Goal: Navigation & Orientation: Find specific page/section

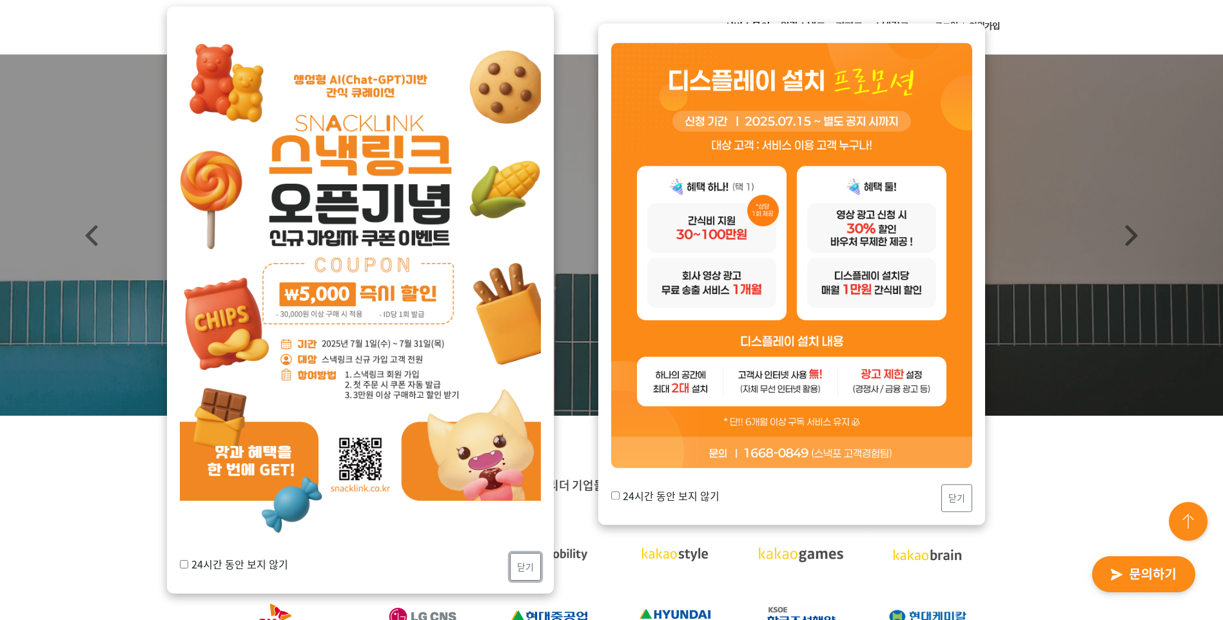
click at [527, 563] on button "닫기" at bounding box center [525, 567] width 31 height 28
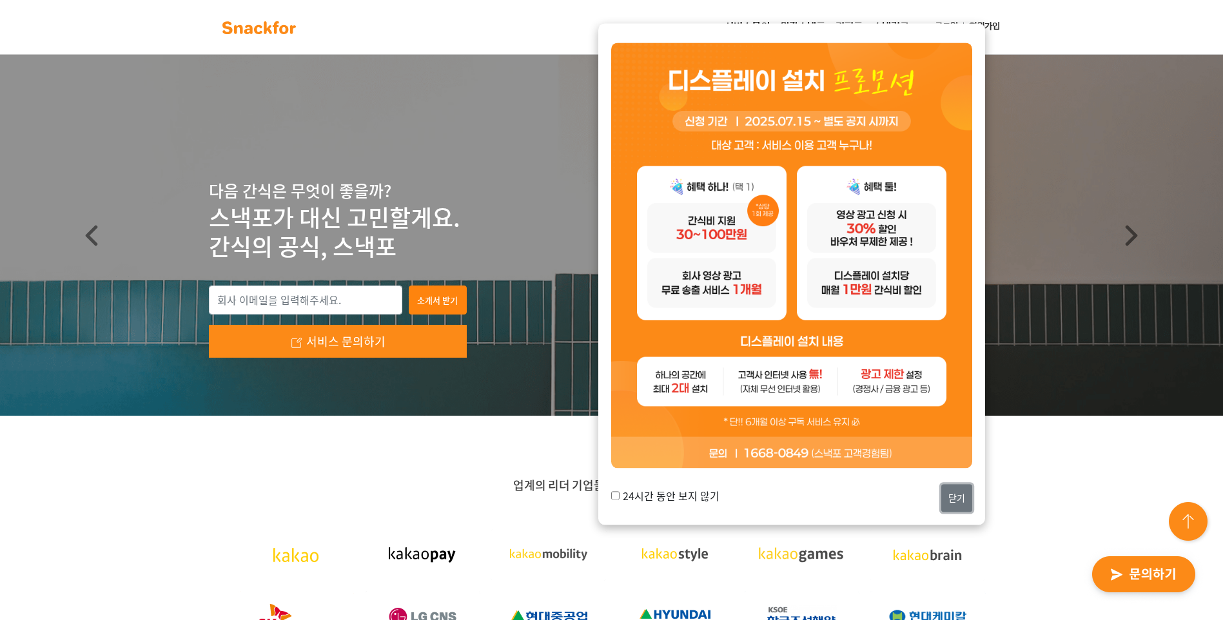
click at [954, 495] on button "닫기" at bounding box center [957, 499] width 31 height 28
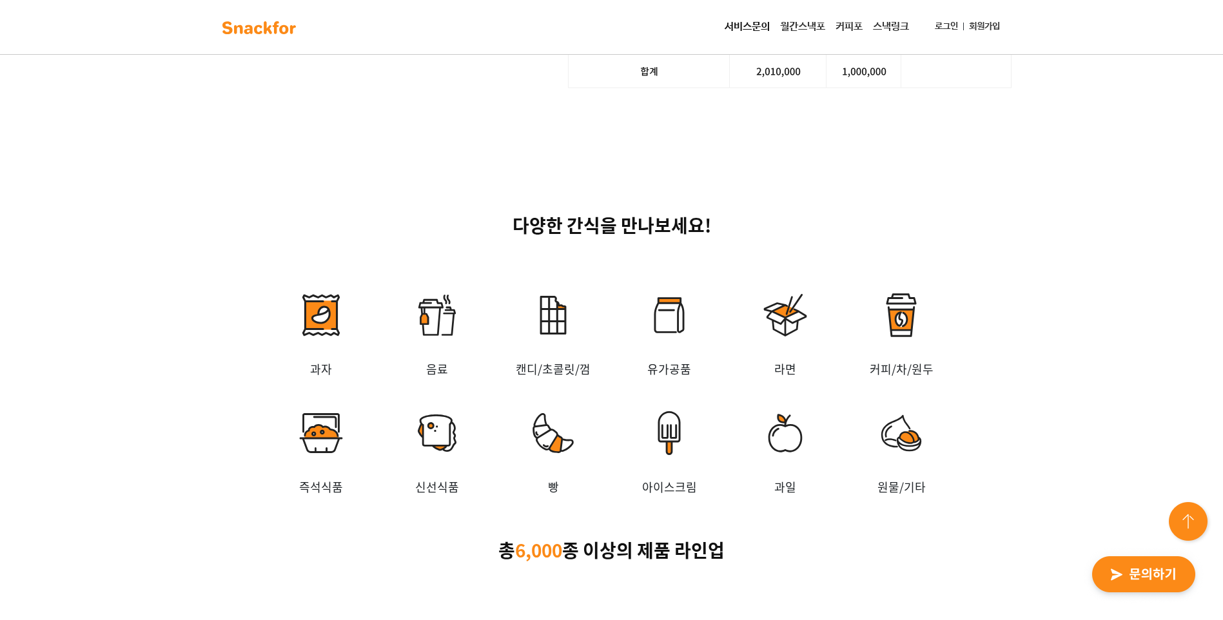
scroll to position [2200, 0]
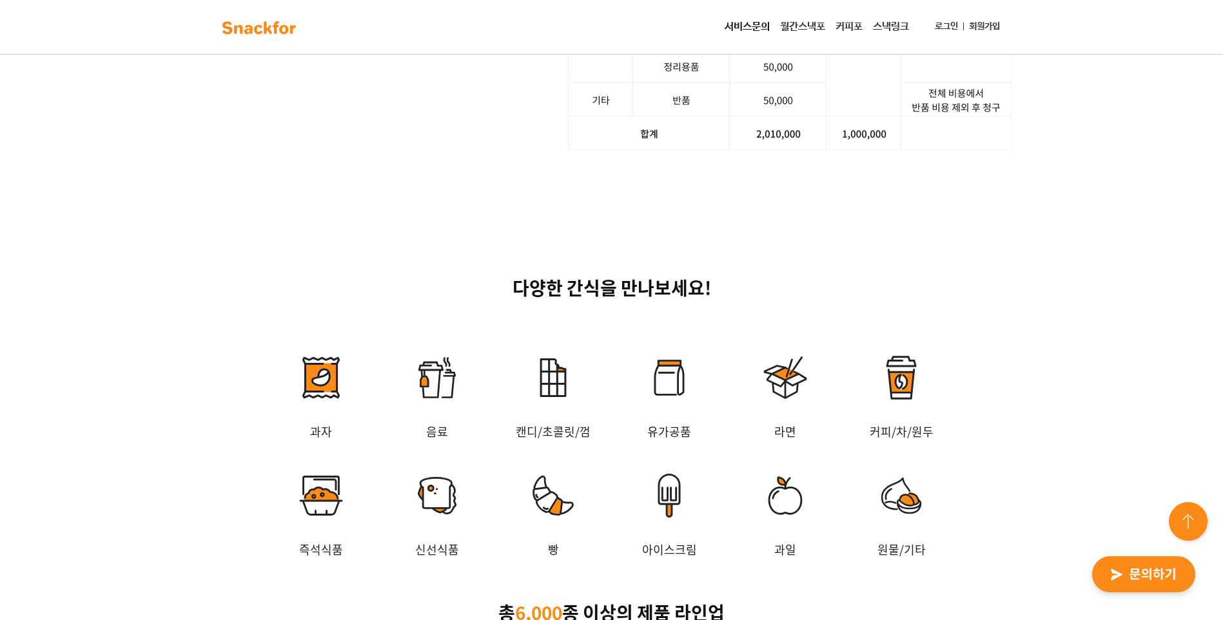
click at [799, 21] on link "월간스낵포" at bounding box center [802, 27] width 55 height 26
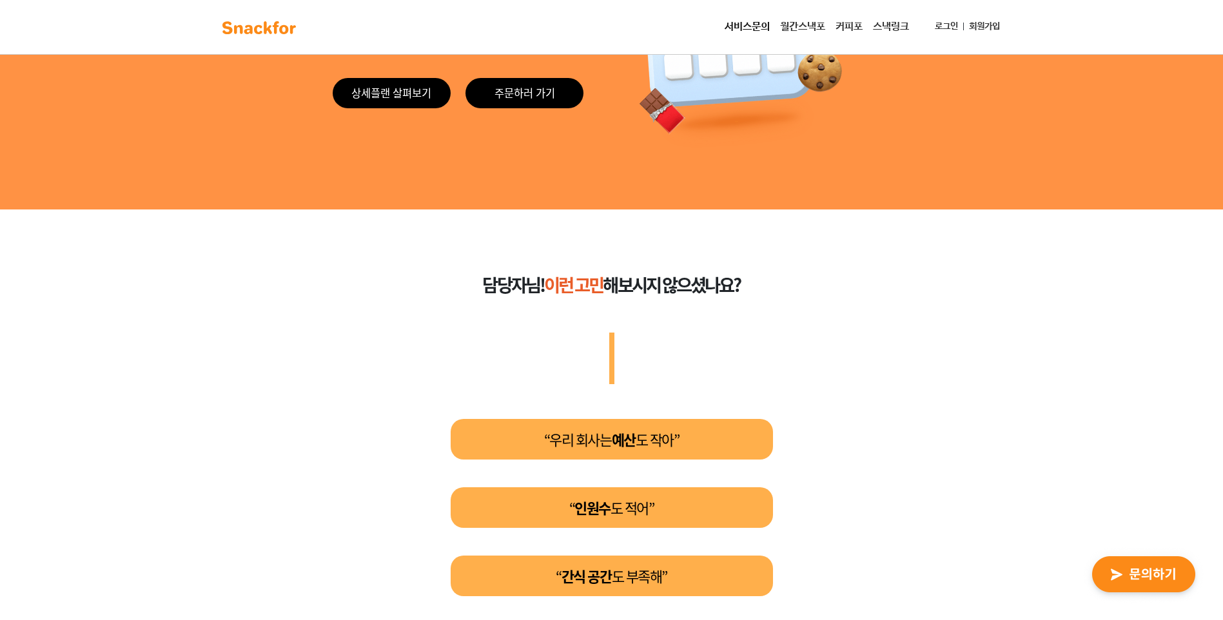
scroll to position [193, 0]
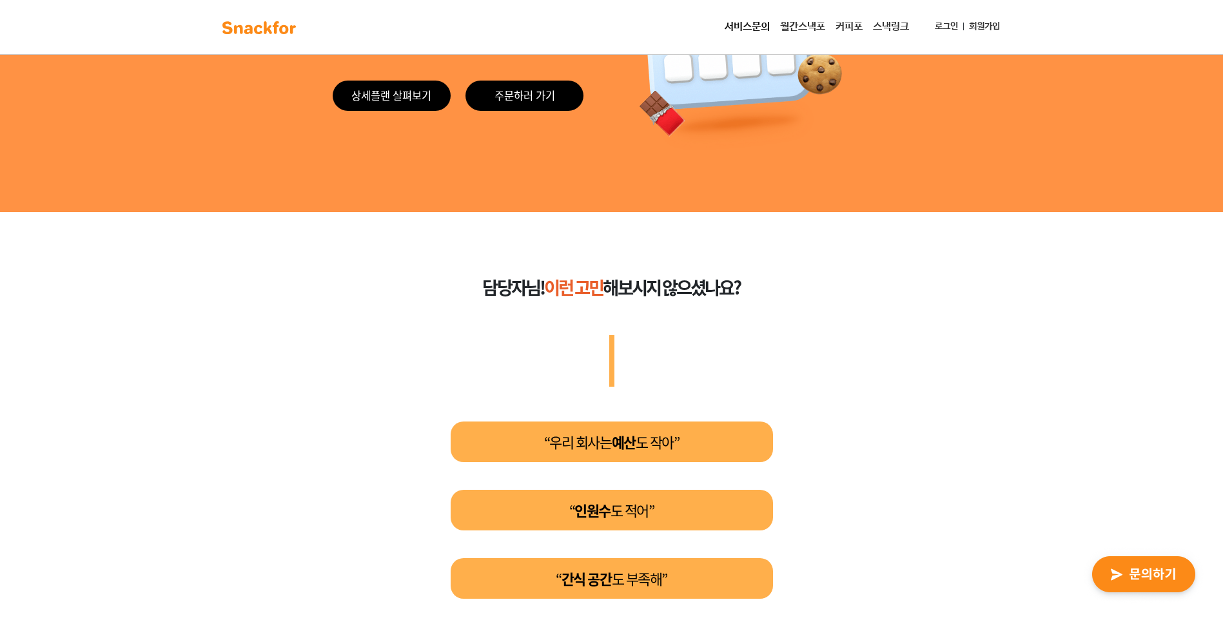
click at [851, 25] on link "커피포" at bounding box center [849, 27] width 37 height 26
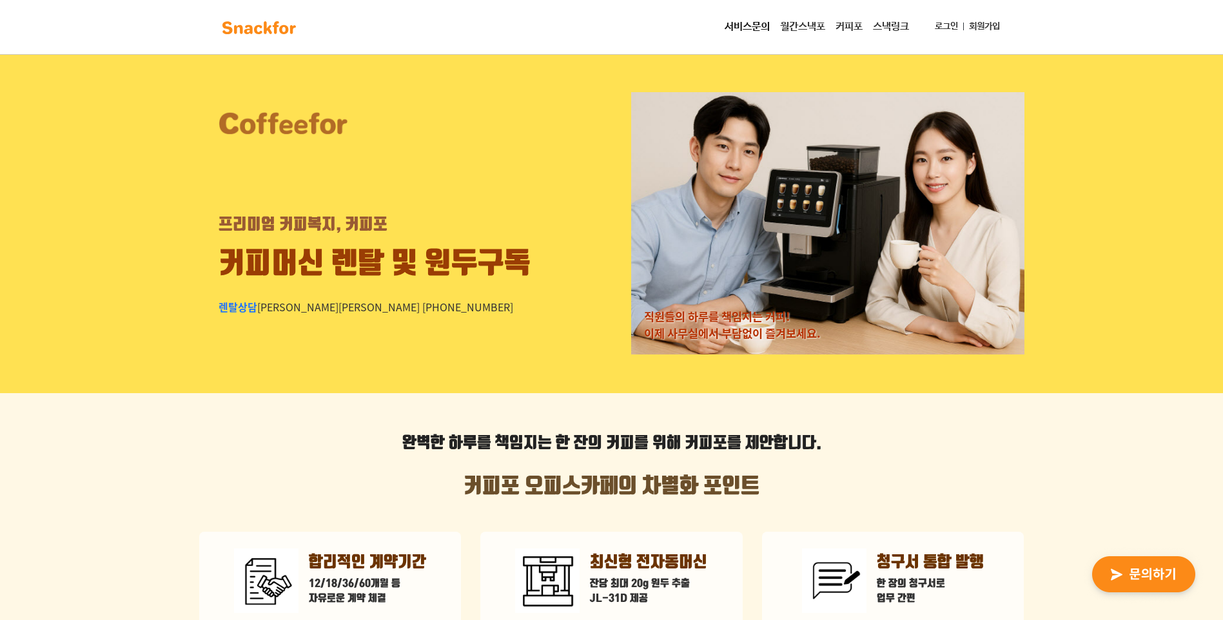
click at [896, 25] on link "스낵링크" at bounding box center [891, 27] width 46 height 26
